Goal: Transaction & Acquisition: Purchase product/service

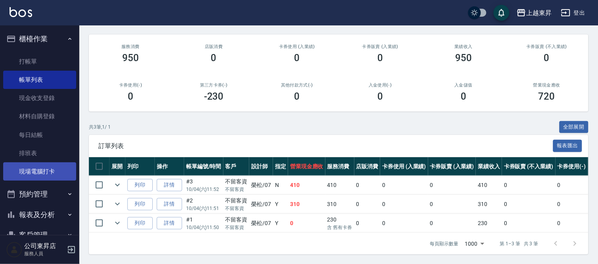
scroll to position [94, 0]
click at [62, 176] on link "現場電腦打卡" at bounding box center [39, 171] width 73 height 18
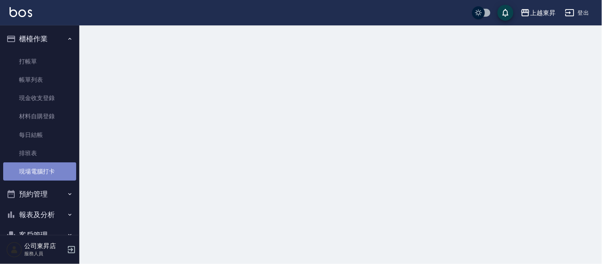
click at [64, 178] on link "現場電腦打卡" at bounding box center [39, 171] width 73 height 18
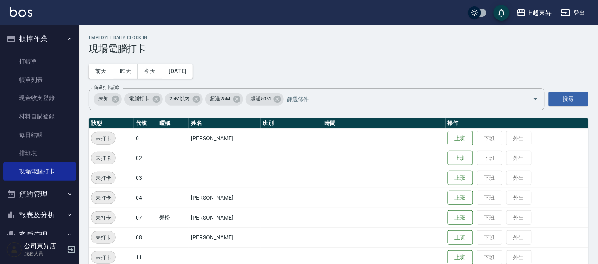
drag, startPoint x: 115, startPoint y: 155, endPoint x: 372, endPoint y: 48, distance: 278.8
click at [373, 46] on h3 "現場電腦打卡" at bounding box center [339, 48] width 500 height 11
click at [46, 58] on link "打帳單" at bounding box center [39, 61] width 73 height 18
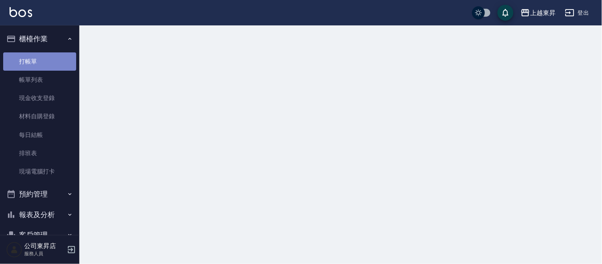
click at [46, 58] on link "打帳單" at bounding box center [39, 61] width 73 height 18
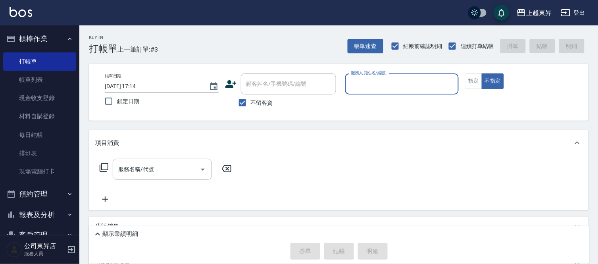
click at [368, 76] on div "服務人員姓名/編號" at bounding box center [402, 83] width 114 height 21
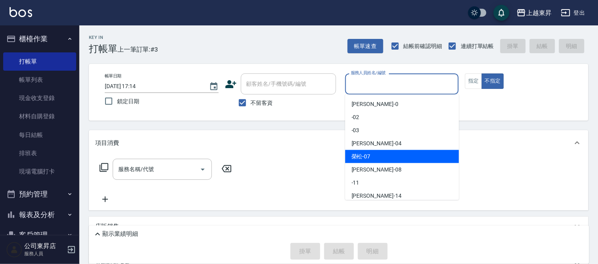
drag, startPoint x: 363, startPoint y: 157, endPoint x: 367, endPoint y: 156, distance: 4.0
click at [364, 156] on span "[PERSON_NAME] -07" at bounding box center [361, 156] width 19 height 8
type input "[PERSON_NAME]-07"
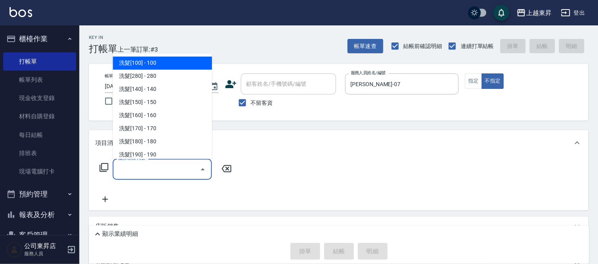
drag, startPoint x: 141, startPoint y: 167, endPoint x: 128, endPoint y: 165, distance: 13.3
click at [140, 168] on input "服務名稱/代號" at bounding box center [156, 169] width 80 height 14
click at [172, 62] on span "洗髮[100] - 100" at bounding box center [162, 63] width 99 height 13
type input "洗髮[100](201)"
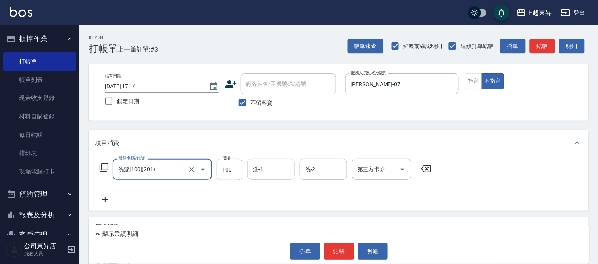
click at [267, 169] on input "洗-1" at bounding box center [271, 169] width 40 height 14
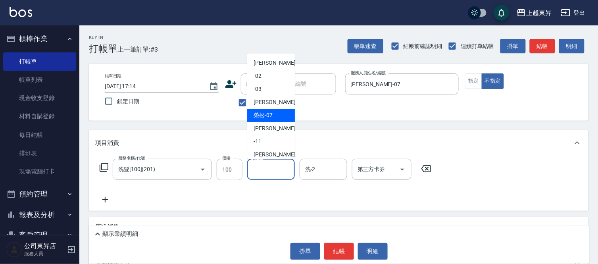
drag, startPoint x: 261, startPoint y: 114, endPoint x: 54, endPoint y: 195, distance: 222.4
click at [260, 115] on span "[PERSON_NAME] -07" at bounding box center [263, 116] width 19 height 8
type input "[PERSON_NAME]-07"
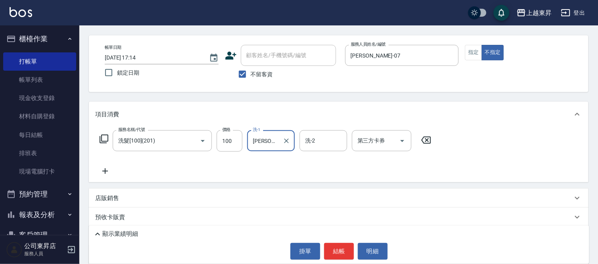
scroll to position [73, 0]
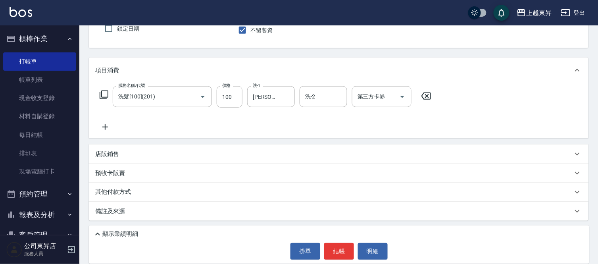
drag, startPoint x: 104, startPoint y: 127, endPoint x: 204, endPoint y: 140, distance: 101.6
click at [113, 134] on div "服務名稱/代號 洗髮[100](201) 服務名稱/代號 價格 100 價格 洗-1 榮松-07 洗-1 洗-2 洗-2 第三方卡券 第三方卡券" at bounding box center [339, 110] width 500 height 55
click at [106, 127] on icon at bounding box center [105, 127] width 20 height 10
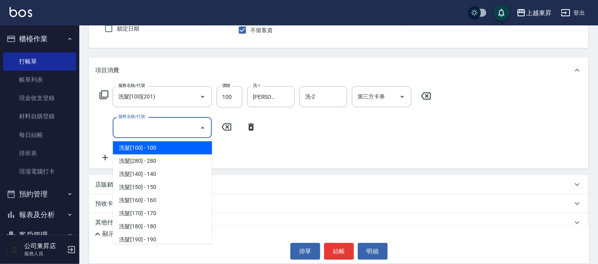
click at [140, 124] on input "服務名稱/代號" at bounding box center [156, 128] width 80 height 14
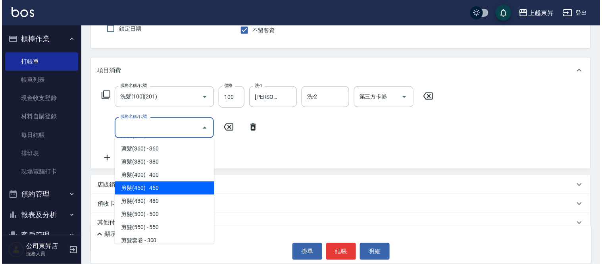
scroll to position [573, 0]
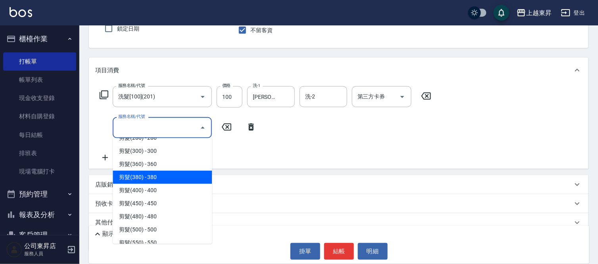
click at [166, 175] on span "剪髮(380) - 380" at bounding box center [162, 177] width 99 height 13
type input "剪髮(380)(404)"
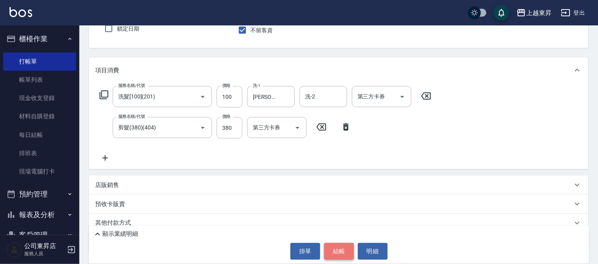
click at [345, 248] on button "結帳" at bounding box center [339, 251] width 30 height 17
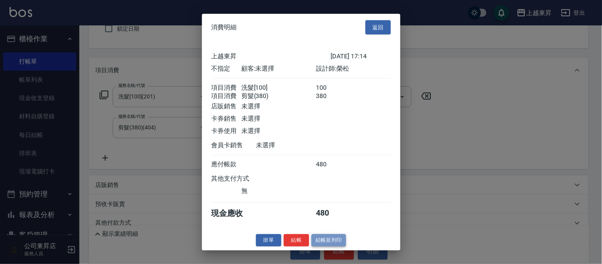
click at [327, 244] on button "結帳並列印" at bounding box center [329, 240] width 35 height 12
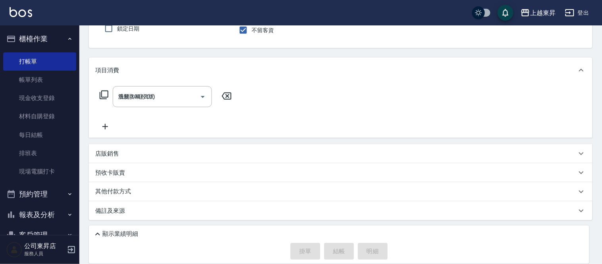
type input "[DATE] 17:15"
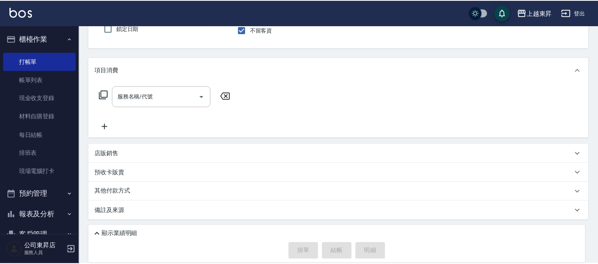
scroll to position [72, 0]
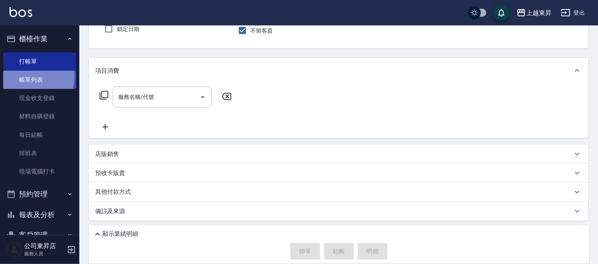
click at [34, 77] on link "帳單列表" at bounding box center [39, 80] width 73 height 18
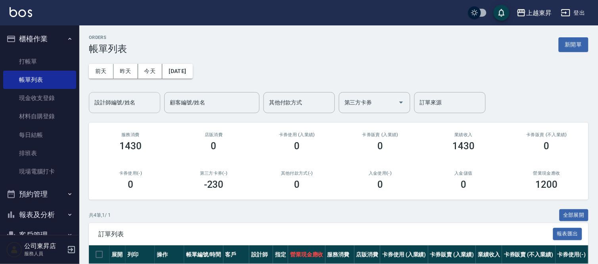
click at [107, 102] on input "設計師編號/姓名" at bounding box center [124, 103] width 64 height 14
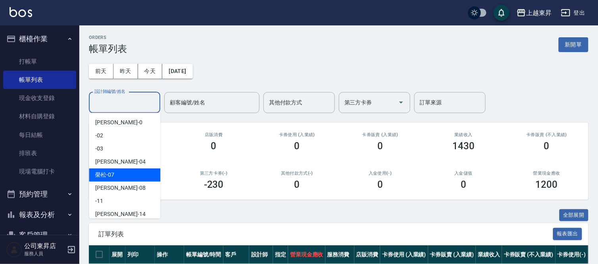
click at [104, 170] on div "[PERSON_NAME] -07" at bounding box center [124, 174] width 71 height 13
type input "[PERSON_NAME]-07"
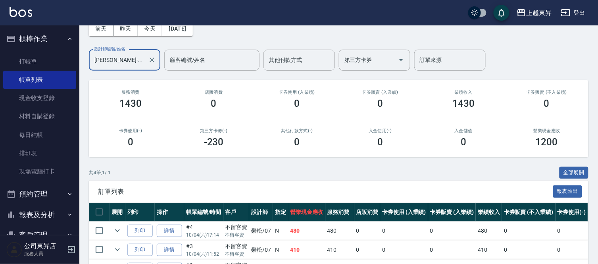
scroll to position [25, 0]
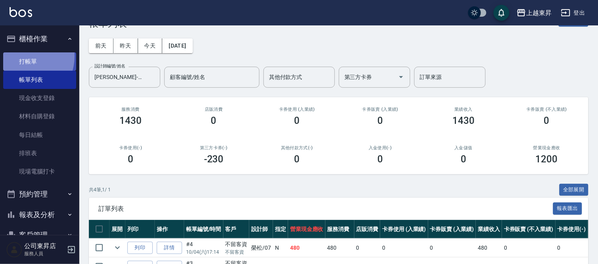
drag, startPoint x: 23, startPoint y: 56, endPoint x: 24, endPoint y: 60, distance: 4.4
click at [24, 56] on link "打帳單" at bounding box center [39, 61] width 73 height 18
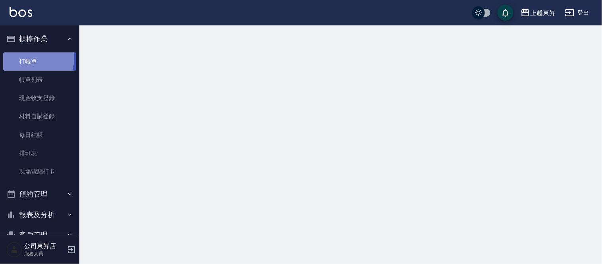
click at [21, 62] on link "打帳單" at bounding box center [39, 61] width 73 height 18
